Goal: Information Seeking & Learning: Learn about a topic

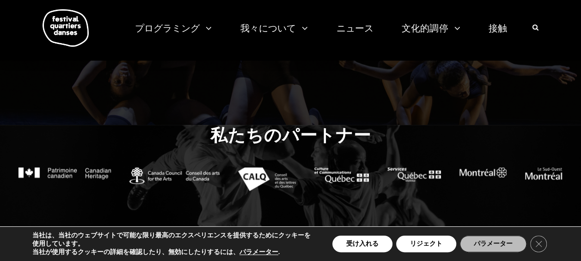
scroll to position [857, 0]
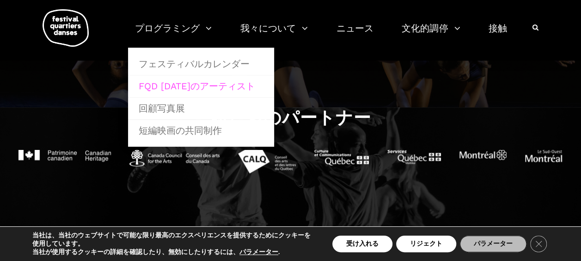
click at [181, 91] on link "FQD [DATE]のアーティスト" at bounding box center [201, 85] width 136 height 21
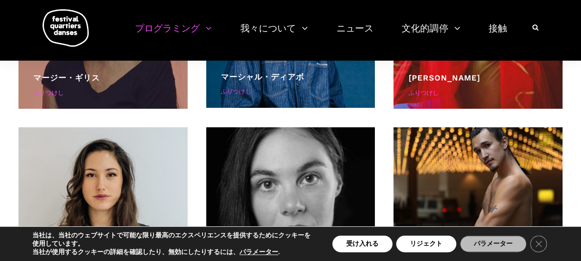
scroll to position [1674, 0]
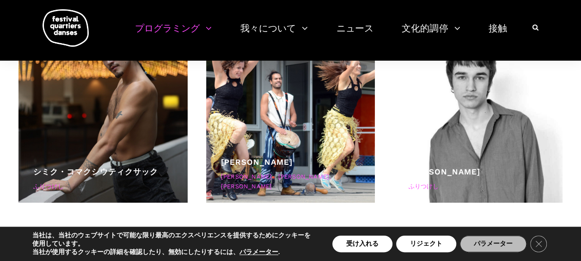
scroll to position [3660, 0]
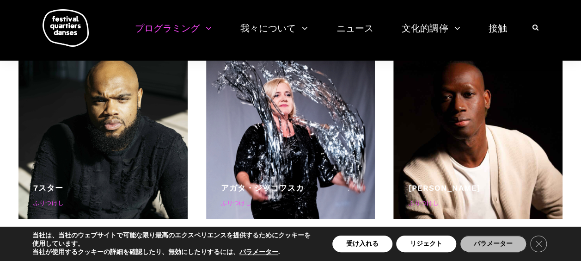
scroll to position [2172, 0]
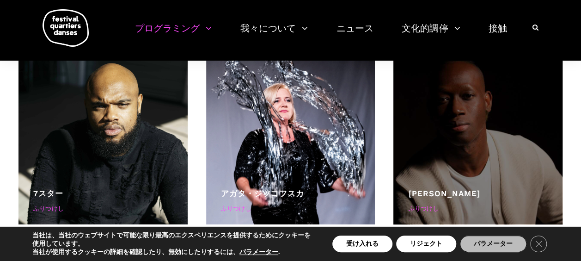
click at [511, 135] on div at bounding box center [477, 139] width 169 height 169
click at [455, 163] on div at bounding box center [477, 139] width 169 height 169
click at [428, 208] on div "ふりつけし" at bounding box center [477, 209] width 139 height 10
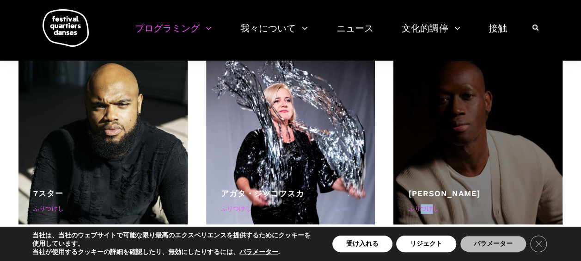
click at [428, 208] on div "ふりつけし" at bounding box center [477, 209] width 139 height 10
click at [449, 204] on div "ふりつけし" at bounding box center [477, 209] width 139 height 10
click at [509, 164] on div at bounding box center [477, 139] width 169 height 169
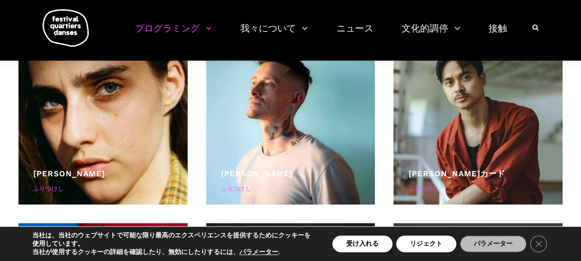
scroll to position [388, 0]
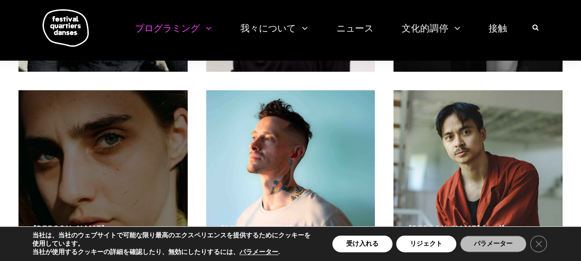
click at [115, 152] on div at bounding box center [102, 174] width 169 height 169
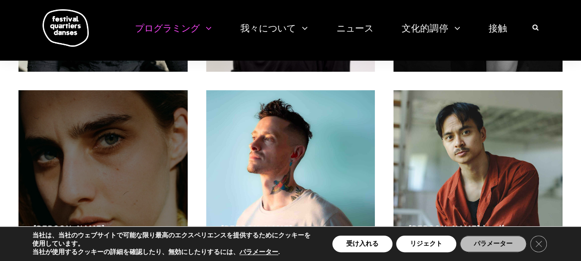
click at [115, 152] on div at bounding box center [102, 174] width 169 height 169
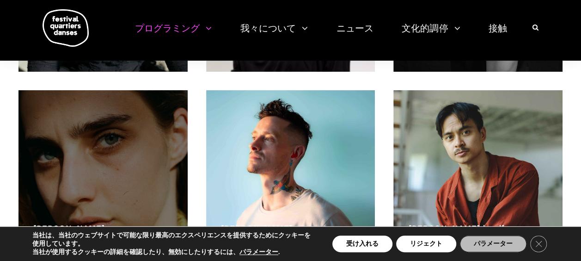
click at [115, 152] on div at bounding box center [102, 174] width 169 height 169
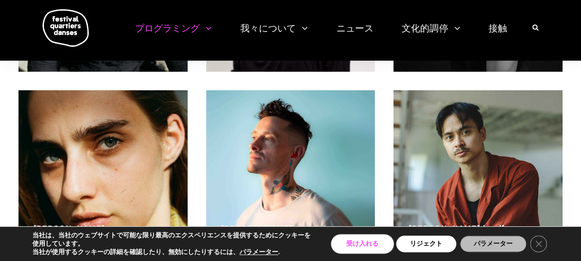
click at [364, 242] on button "受け入れる" at bounding box center [362, 243] width 60 height 17
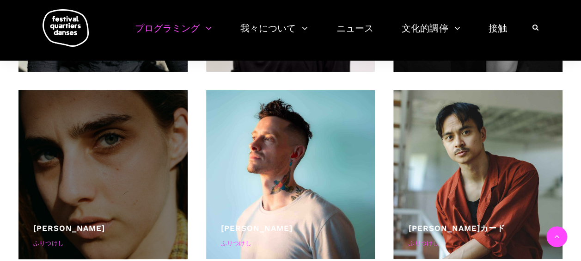
click at [81, 153] on div at bounding box center [102, 174] width 169 height 169
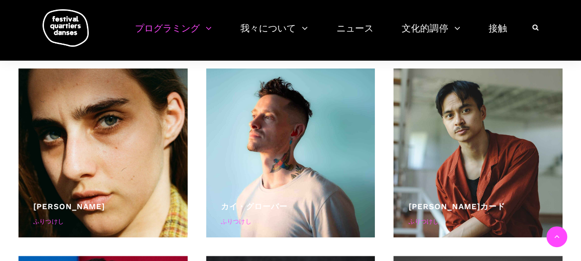
scroll to position [400, 0]
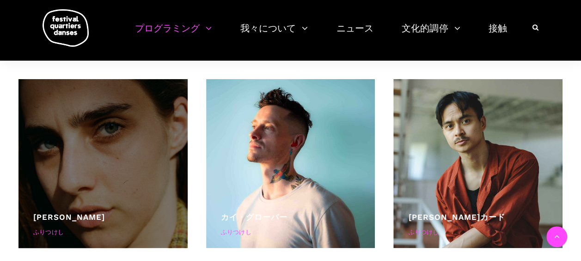
click at [113, 186] on div at bounding box center [102, 163] width 169 height 169
click at [114, 189] on div at bounding box center [102, 163] width 169 height 169
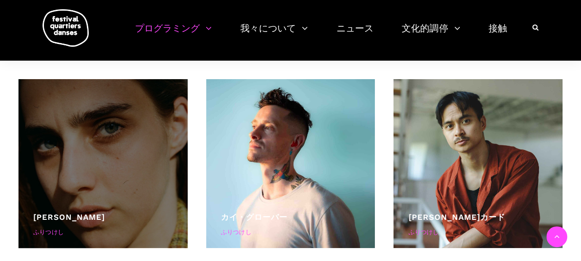
click at [114, 189] on div at bounding box center [102, 163] width 169 height 169
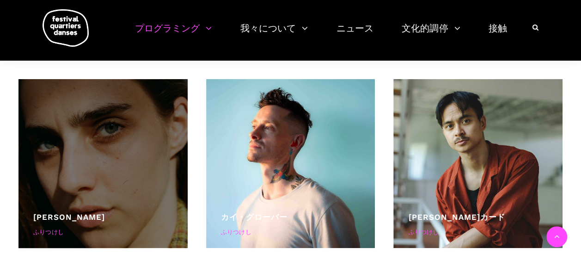
click at [114, 189] on div at bounding box center [102, 163] width 169 height 169
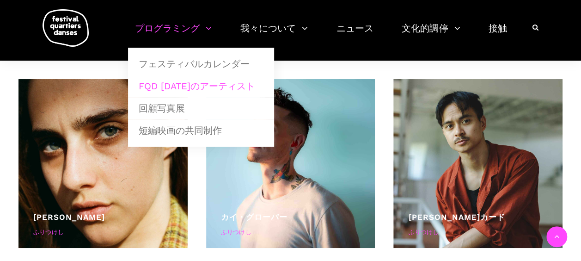
click at [175, 86] on link "FQD 2025のアーティスト" at bounding box center [201, 85] width 136 height 21
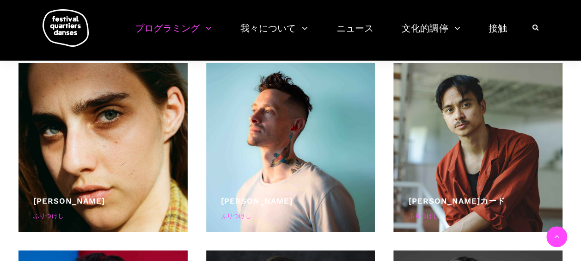
scroll to position [421, 0]
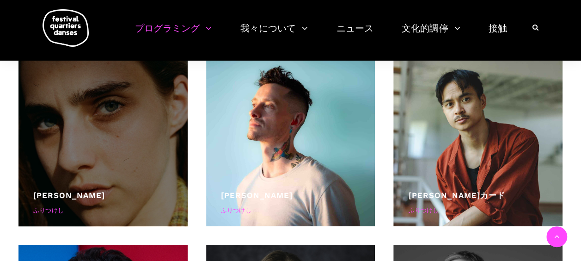
click at [130, 164] on div at bounding box center [102, 141] width 169 height 169
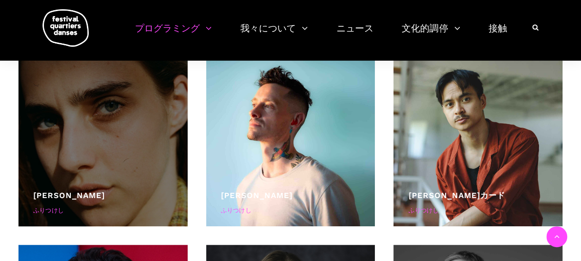
click at [67, 206] on div "ふりつけし" at bounding box center [102, 211] width 139 height 10
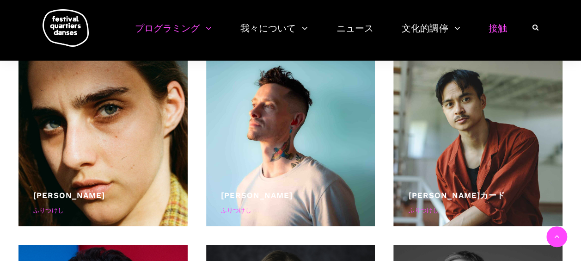
click at [499, 26] on link "接触" at bounding box center [497, 33] width 18 height 27
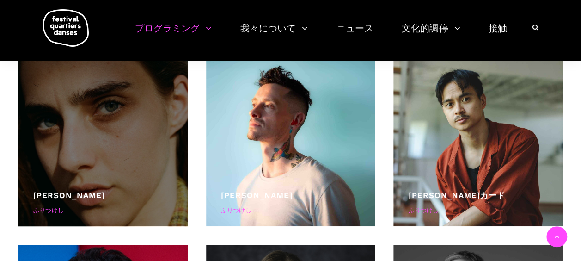
click at [156, 107] on div at bounding box center [102, 141] width 169 height 169
drag, startPoint x: 156, startPoint y: 76, endPoint x: 127, endPoint y: 165, distance: 94.4
click at [127, 165] on div at bounding box center [102, 141] width 169 height 169
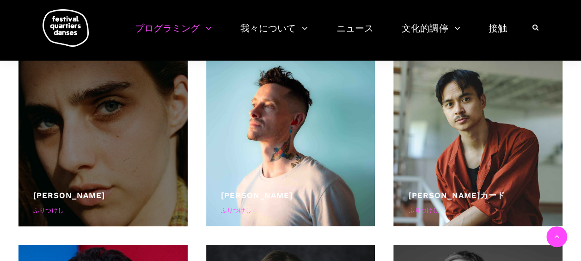
click at [127, 165] on div at bounding box center [102, 141] width 169 height 169
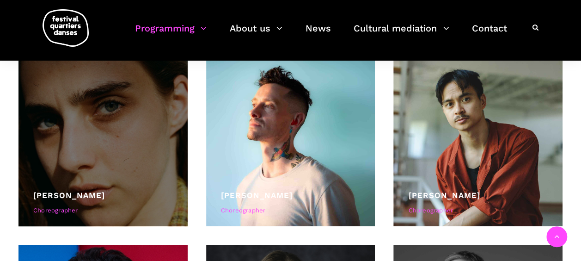
click at [130, 133] on div at bounding box center [102, 141] width 169 height 169
click at [129, 133] on div at bounding box center [102, 141] width 169 height 169
click at [117, 125] on div at bounding box center [102, 141] width 169 height 169
click at [101, 118] on div at bounding box center [102, 141] width 169 height 169
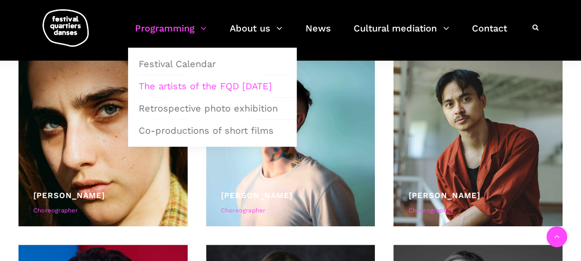
click at [175, 29] on link "Programming" at bounding box center [171, 33] width 72 height 27
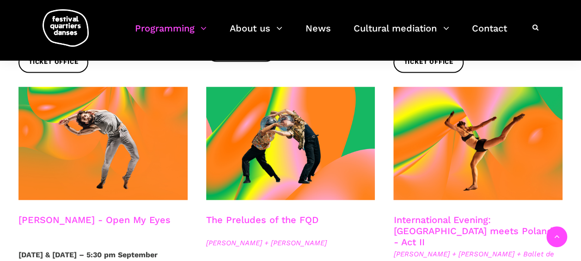
scroll to position [721, 0]
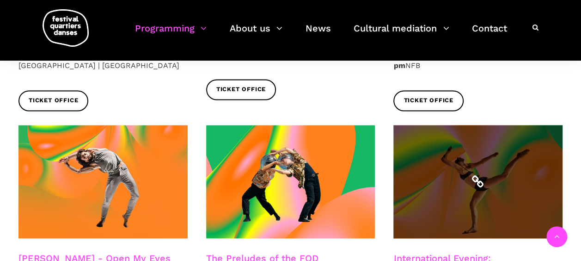
click at [479, 175] on icon at bounding box center [477, 181] width 13 height 13
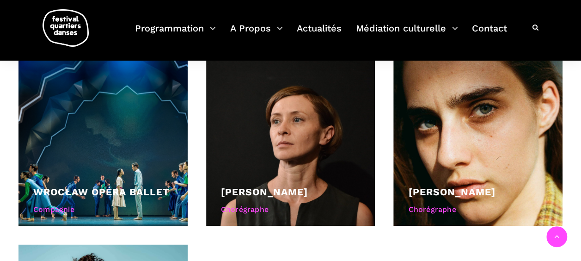
scroll to position [795, 0]
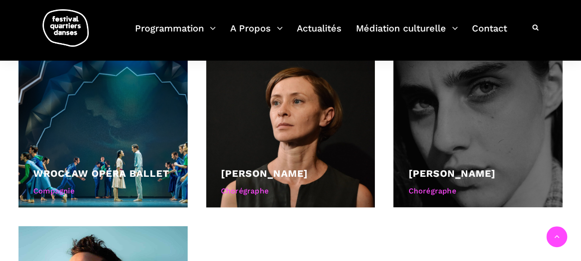
click at [507, 99] on div at bounding box center [477, 122] width 169 height 169
click at [469, 115] on div at bounding box center [477, 122] width 169 height 169
click at [442, 184] on div "Chorégraphe" at bounding box center [477, 190] width 139 height 12
drag, startPoint x: 442, startPoint y: 172, endPoint x: 467, endPoint y: 183, distance: 28.1
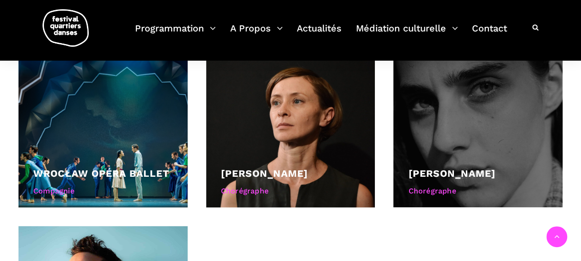
click at [467, 183] on div "Béatrice Larrivée Chorégraphe" at bounding box center [477, 182] width 139 height 35
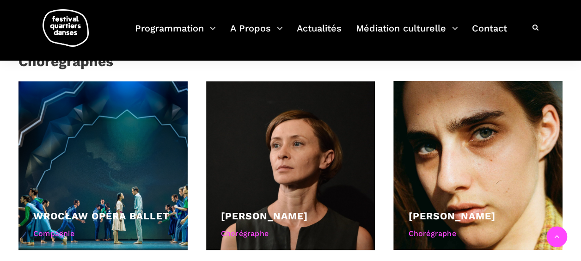
scroll to position [751, 0]
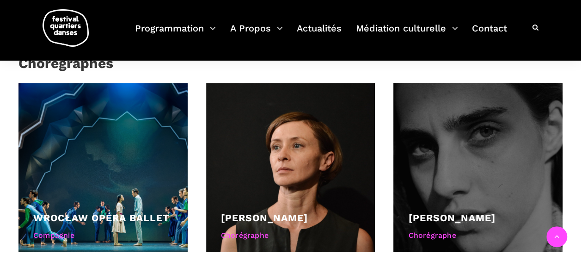
click at [488, 157] on div at bounding box center [477, 167] width 169 height 169
click at [468, 151] on div at bounding box center [477, 167] width 169 height 169
drag, startPoint x: 468, startPoint y: 151, endPoint x: 446, endPoint y: 159, distance: 23.1
click at [446, 159] on div at bounding box center [477, 167] width 169 height 169
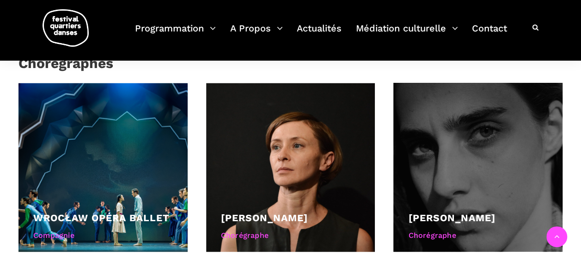
click at [446, 159] on div at bounding box center [477, 167] width 169 height 169
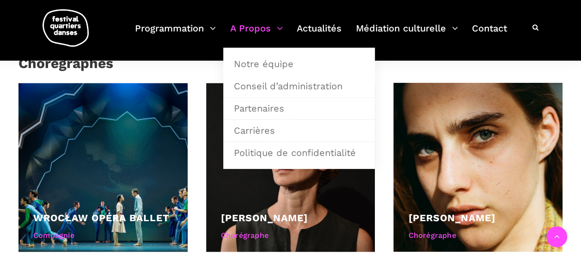
click at [259, 29] on link "A Propos" at bounding box center [256, 33] width 53 height 27
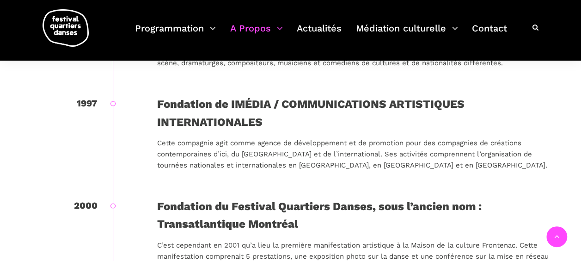
scroll to position [580, 0]
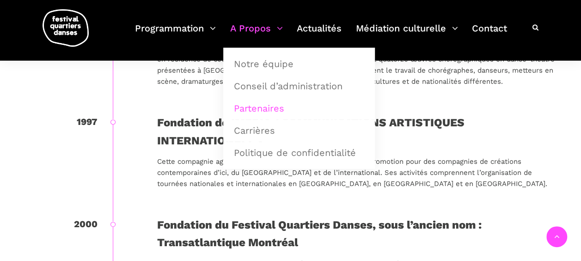
click at [264, 111] on link "Partenaires" at bounding box center [298, 107] width 141 height 21
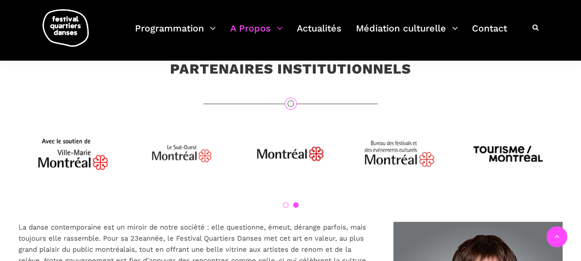
scroll to position [429, 0]
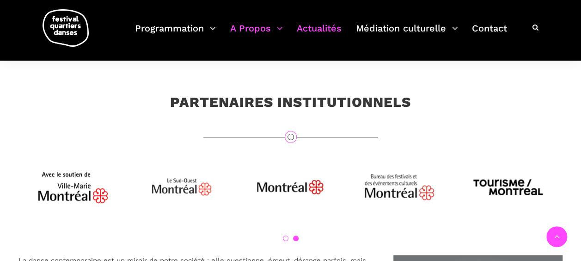
click at [311, 31] on link "Actualités" at bounding box center [319, 33] width 45 height 27
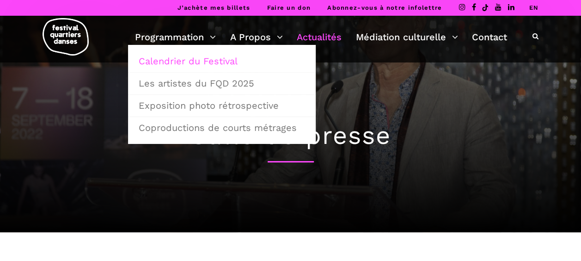
click at [182, 62] on link "Calendrier du Festival" at bounding box center [221, 60] width 177 height 21
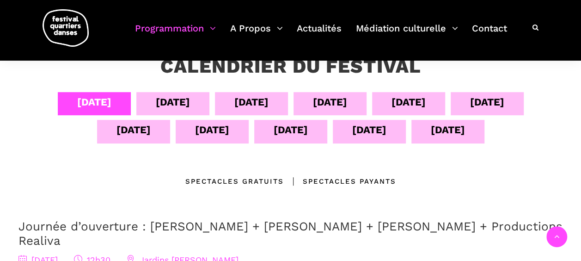
scroll to position [155, 0]
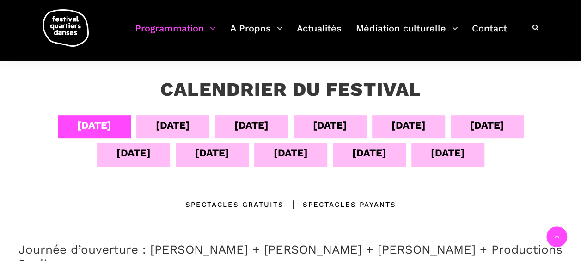
click at [405, 127] on div "[DATE]" at bounding box center [408, 125] width 34 height 16
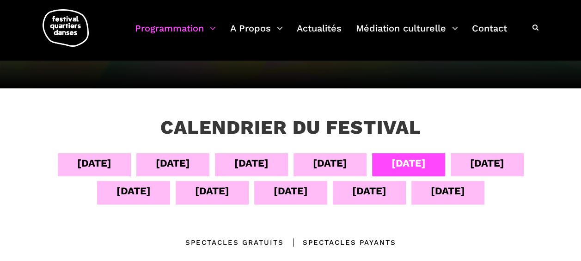
scroll to position [113, 0]
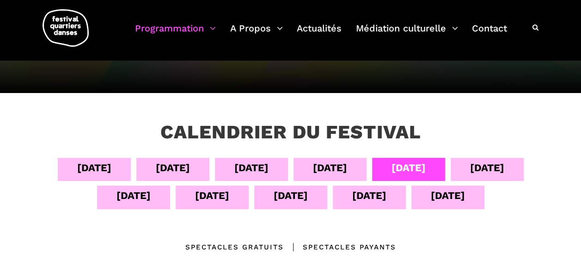
click at [504, 164] on div "[DATE]" at bounding box center [487, 167] width 34 height 16
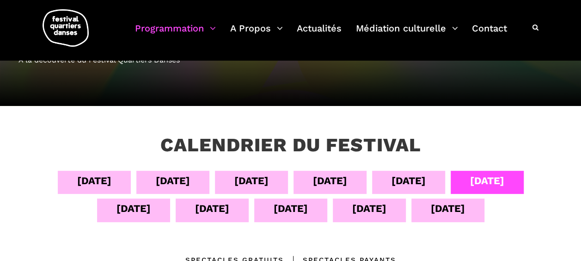
scroll to position [98, 0]
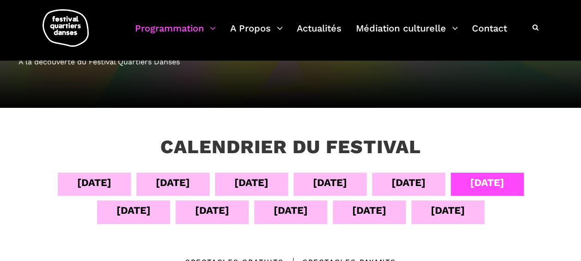
click at [131, 210] on div "[DATE]" at bounding box center [133, 210] width 34 height 16
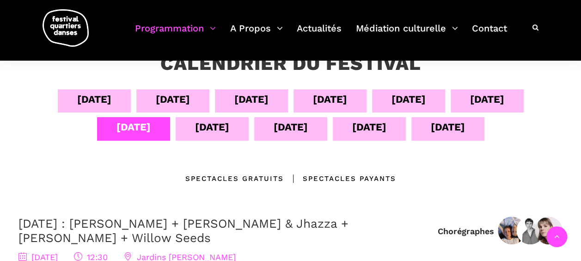
scroll to position [174, 0]
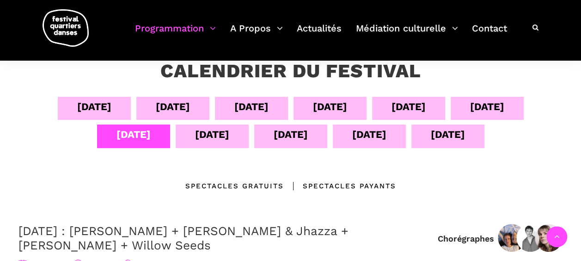
click at [138, 135] on div "[DATE]" at bounding box center [133, 134] width 34 height 16
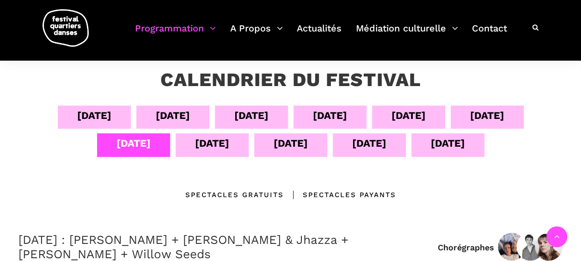
scroll to position [153, 0]
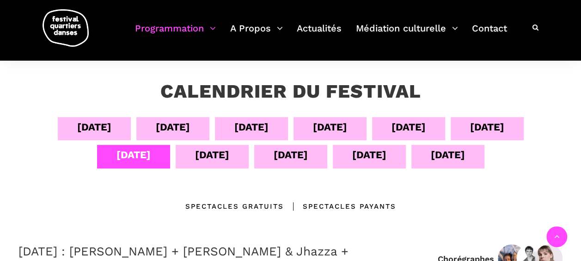
click at [216, 151] on div "[DATE]" at bounding box center [212, 154] width 34 height 16
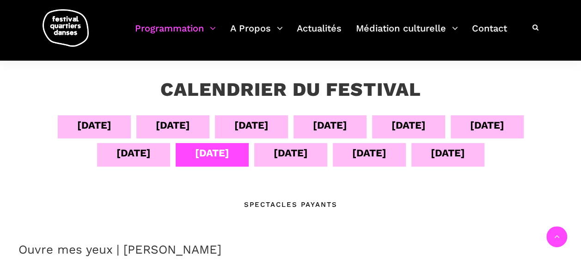
scroll to position [142, 0]
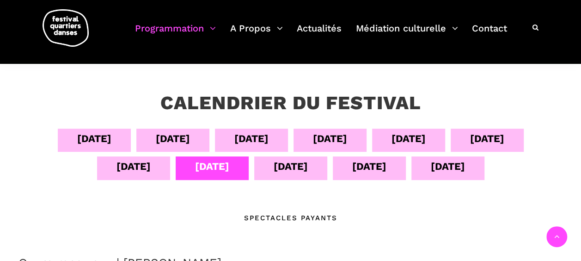
click at [298, 167] on div "[DATE]" at bounding box center [290, 166] width 34 height 16
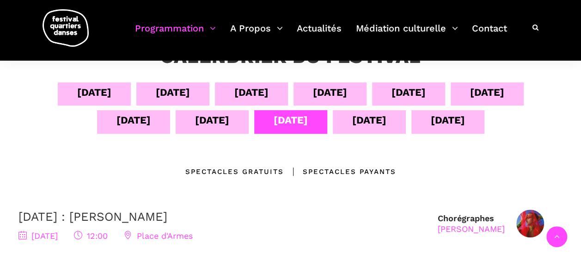
scroll to position [181, 0]
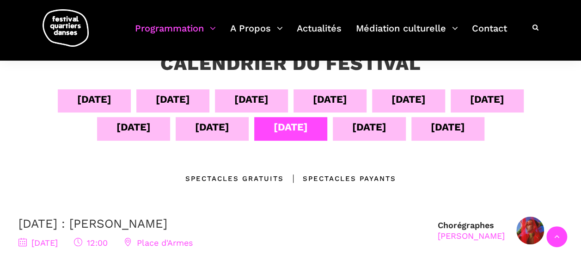
click at [376, 131] on div "[DATE]" at bounding box center [369, 127] width 34 height 16
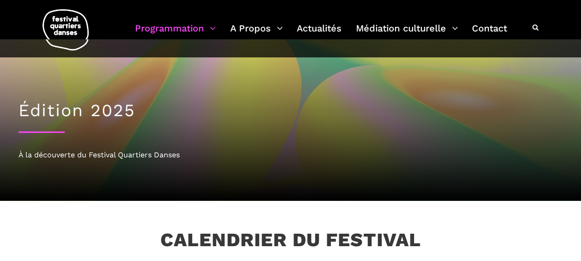
scroll to position [0, 0]
